Goal: Entertainment & Leisure: Consume media (video, audio)

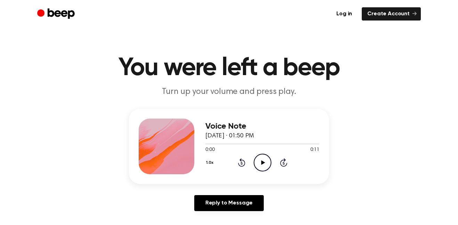
click at [266, 161] on icon "Play Audio" at bounding box center [263, 163] width 18 height 18
click at [298, 110] on div "Voice Note August 14, 2022 · 01:51 PM 0:00 0:12 Your browser does not support t…" at bounding box center [229, 146] width 200 height 75
click at [263, 166] on icon "Play Audio" at bounding box center [263, 163] width 18 height 18
click at [272, 164] on div "1.0x Rewind 5 seconds Play Audio Skip 5 seconds" at bounding box center [262, 163] width 114 height 18
click at [265, 165] on icon "Play Audio" at bounding box center [263, 163] width 18 height 18
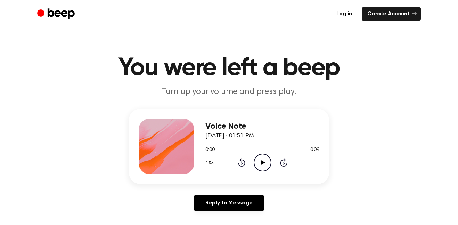
click at [264, 159] on icon "Play Audio" at bounding box center [263, 163] width 18 height 18
click at [262, 159] on icon "Play Audio" at bounding box center [263, 163] width 18 height 18
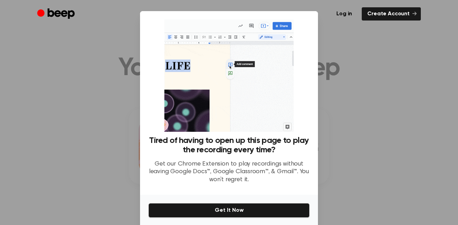
click at [353, 154] on div at bounding box center [229, 112] width 458 height 225
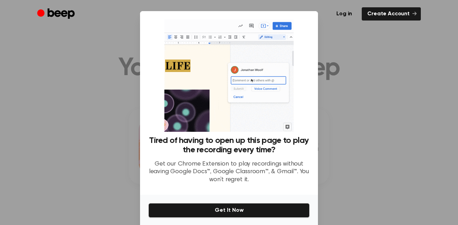
click at [353, 155] on div at bounding box center [229, 112] width 458 height 225
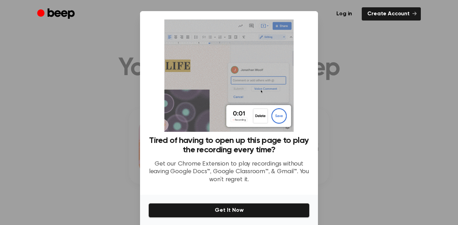
click at [299, 33] on div "Tired of having to open up this page to play the recording every time? Get our …" at bounding box center [228, 104] width 161 height 170
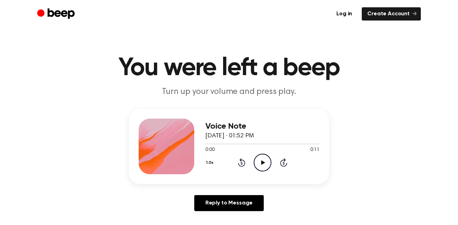
click at [266, 160] on icon "Play Audio" at bounding box center [263, 163] width 18 height 18
click at [257, 158] on icon "Play Audio" at bounding box center [263, 163] width 18 height 18
click at [258, 163] on icon "Play Audio" at bounding box center [263, 163] width 18 height 18
click at [271, 163] on circle at bounding box center [262, 162] width 17 height 17
click at [241, 160] on icon at bounding box center [241, 162] width 7 height 8
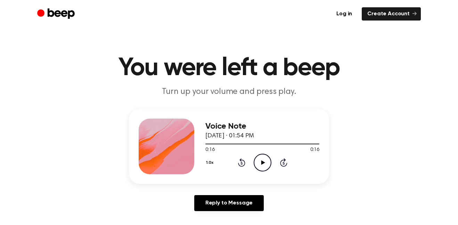
click at [242, 161] on icon "Rewind 5 seconds" at bounding box center [242, 162] width 8 height 9
click at [268, 162] on icon "Play Audio" at bounding box center [263, 163] width 18 height 18
click at [242, 162] on icon "Rewind 5 seconds" at bounding box center [242, 162] width 8 height 9
click at [242, 161] on icon "Rewind 5 seconds" at bounding box center [242, 162] width 8 height 9
click at [268, 168] on icon "Play Audio" at bounding box center [263, 163] width 18 height 18
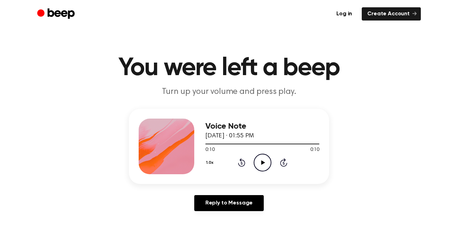
click at [260, 164] on icon "Play Audio" at bounding box center [263, 163] width 18 height 18
click at [262, 157] on icon "Play Audio" at bounding box center [263, 163] width 18 height 18
click at [262, 159] on icon "Play Audio" at bounding box center [263, 163] width 18 height 18
